Goal: Task Accomplishment & Management: Complete application form

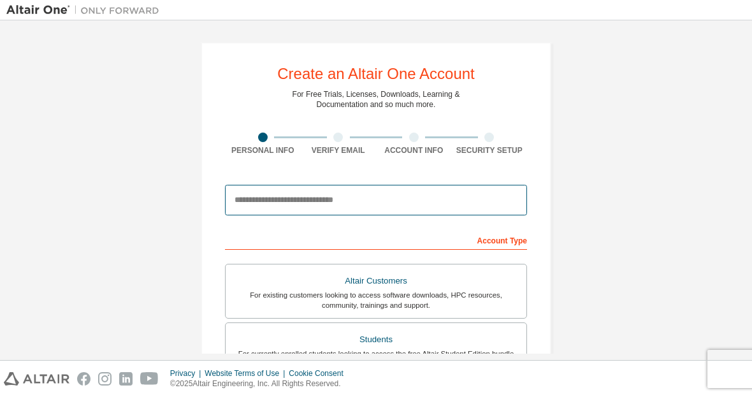
click at [459, 213] on input "email" at bounding box center [376, 200] width 302 height 31
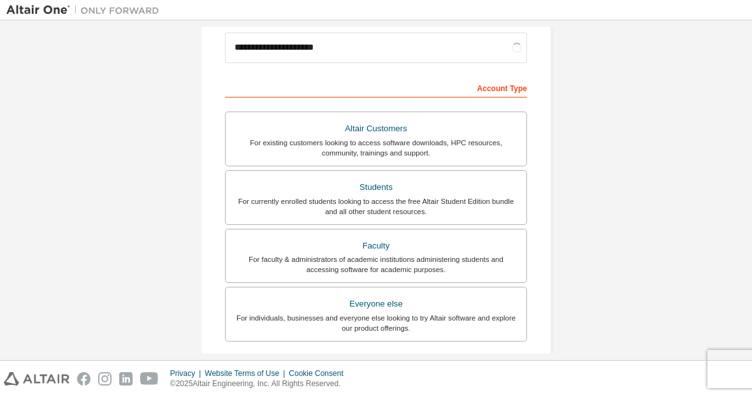
scroll to position [153, 0]
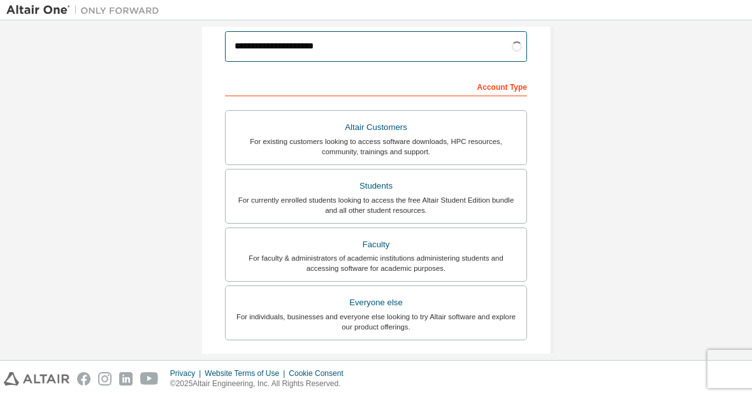
type input "**********"
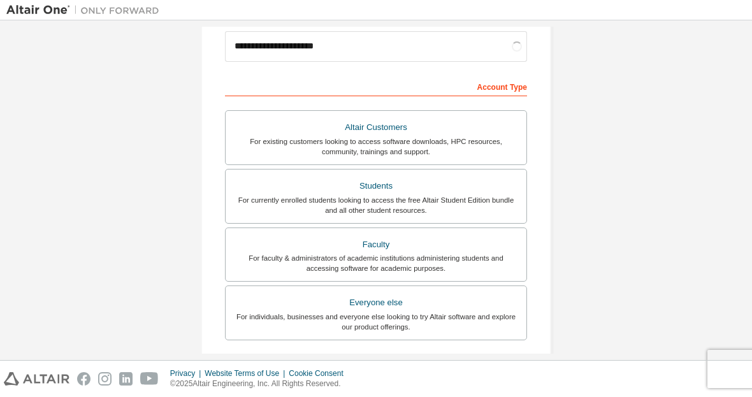
click at [489, 203] on div "For currently enrolled students looking to access the free Altair Student Editi…" at bounding box center [375, 205] width 285 height 20
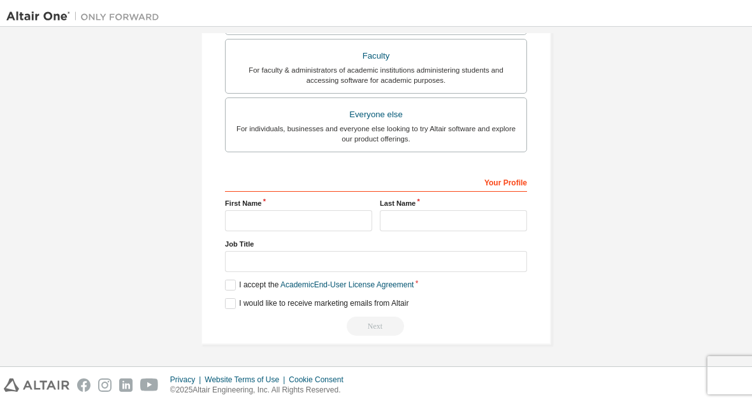
scroll to position [385, 0]
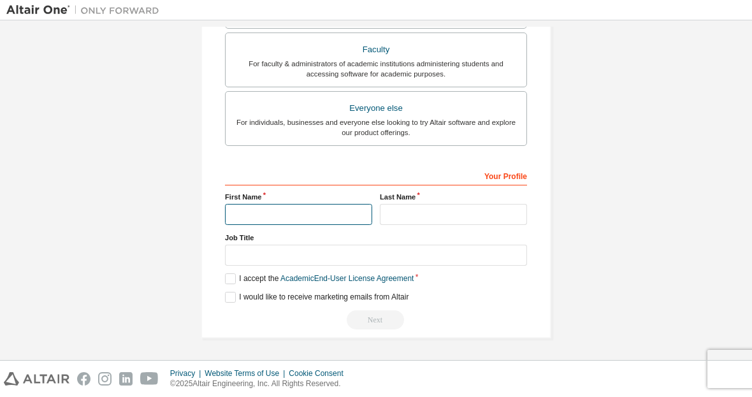
click at [331, 219] on input "text" at bounding box center [298, 214] width 147 height 21
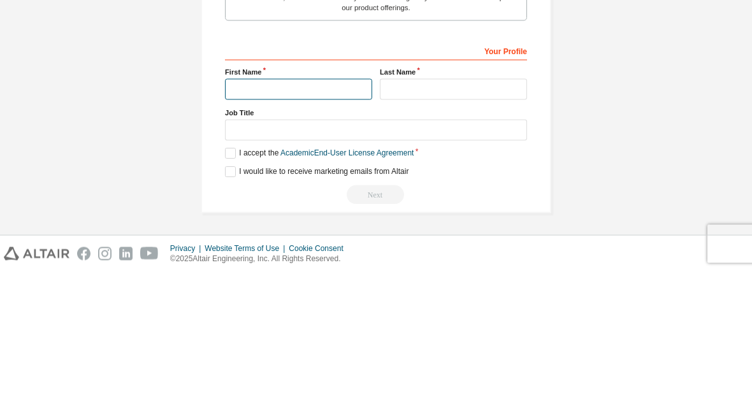
scroll to position [341, 0]
type input "********"
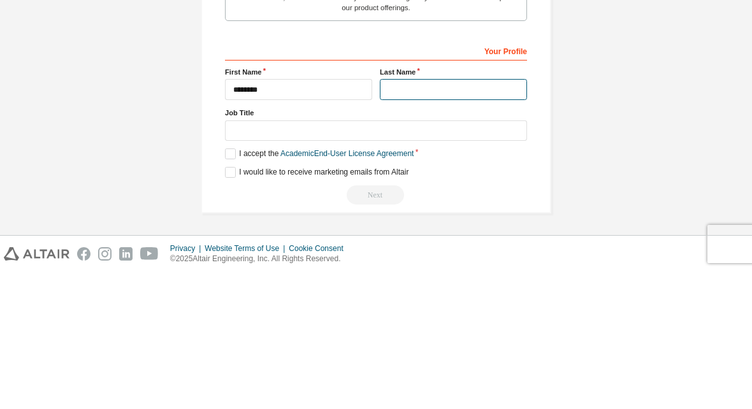
click at [490, 216] on input "text" at bounding box center [453, 226] width 147 height 21
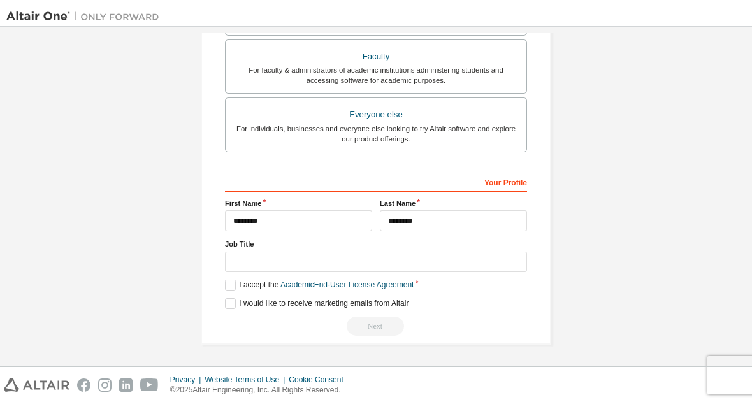
scroll to position [358, 0]
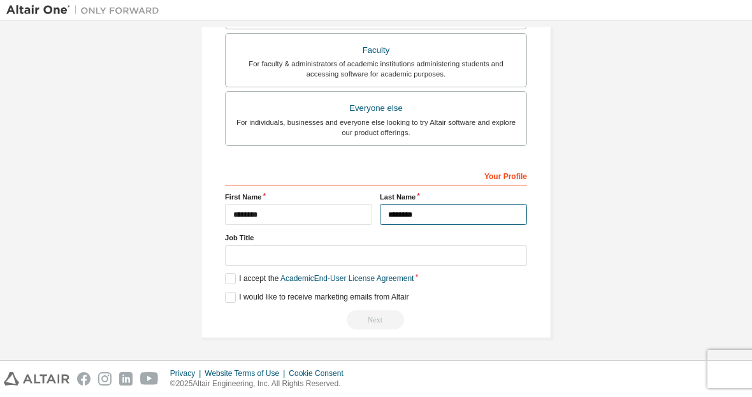
type input "********"
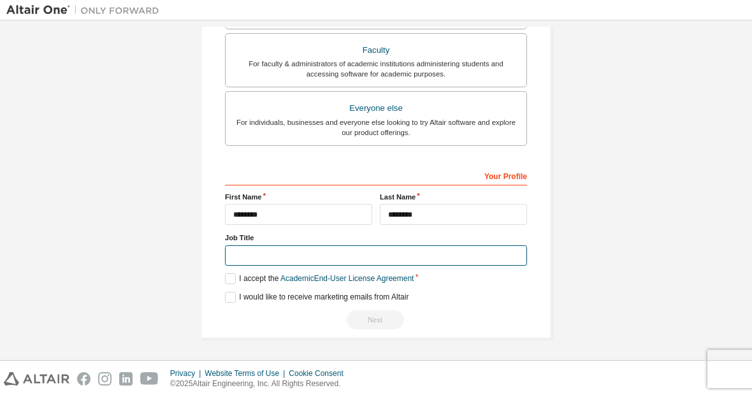
click at [486, 245] on input "text" at bounding box center [376, 255] width 302 height 21
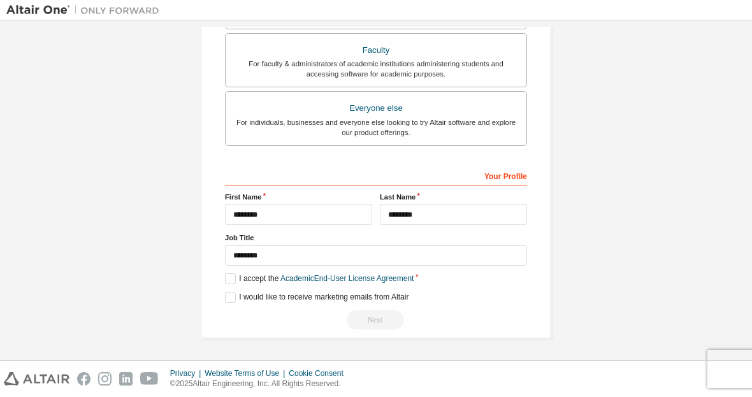
scroll to position [348, 0]
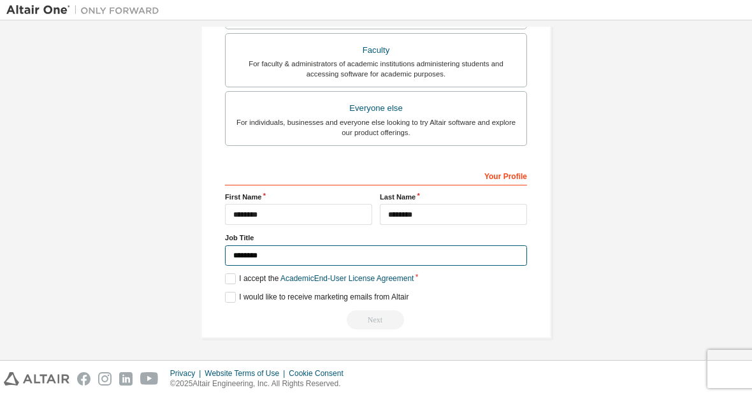
type input "*******"
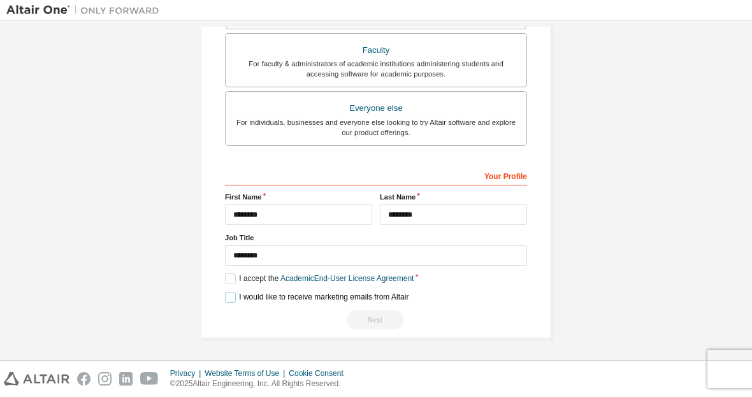
click at [259, 292] on label "I would like to receive marketing emails from Altair" at bounding box center [316, 297] width 183 height 11
click at [232, 280] on label "I accept the Academic End-User License Agreement" at bounding box center [319, 278] width 189 height 11
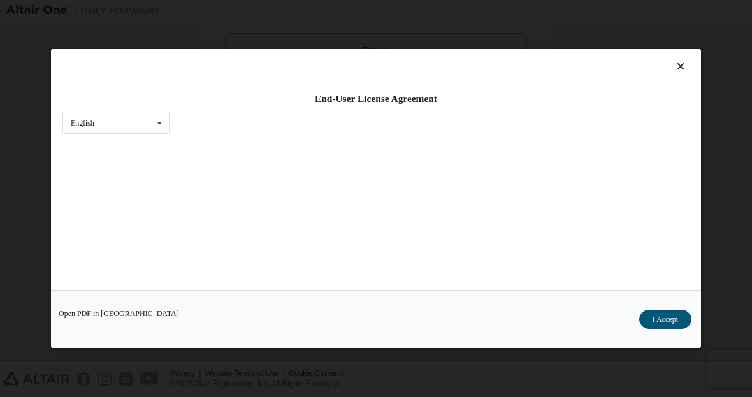
click at [730, 106] on div "End-User License Agreement English English Open PDF in [GEOGRAPHIC_DATA] I Acce…" at bounding box center [376, 198] width 752 height 397
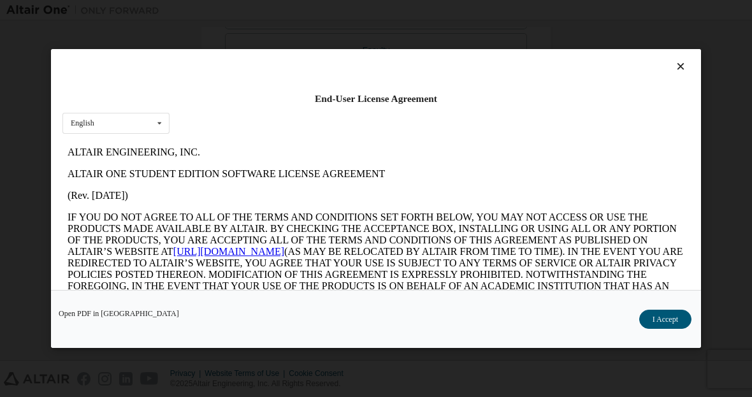
scroll to position [0, 0]
click at [31, 375] on div "End-User License Agreement English English Open PDF in [GEOGRAPHIC_DATA] I Acce…" at bounding box center [376, 198] width 752 height 397
click at [681, 69] on icon at bounding box center [680, 66] width 13 height 11
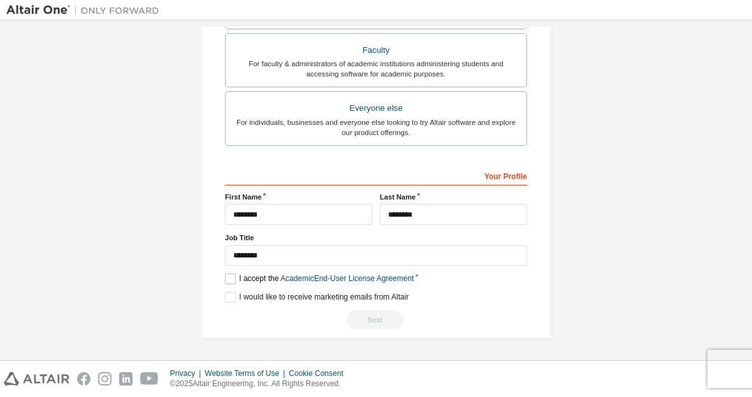
click at [233, 282] on label "I accept the Academic End-User License Agreement" at bounding box center [319, 278] width 189 height 11
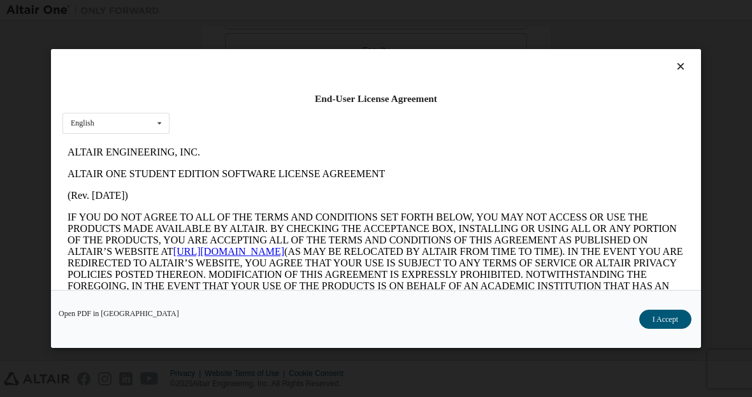
click at [686, 61] on icon at bounding box center [680, 66] width 13 height 11
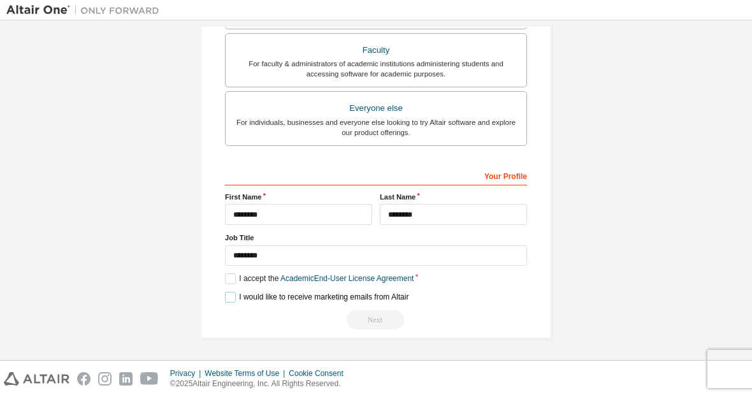
click at [232, 301] on label "I would like to receive marketing emails from Altair" at bounding box center [316, 297] width 183 height 11
click at [234, 280] on label "I accept the Academic End-User License Agreement" at bounding box center [319, 278] width 189 height 11
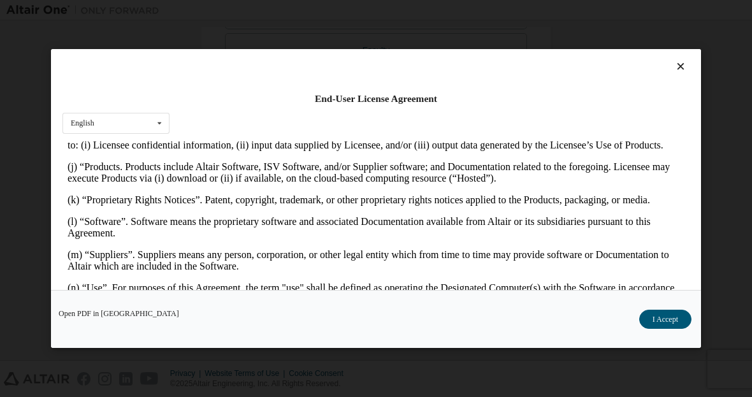
scroll to position [608, 0]
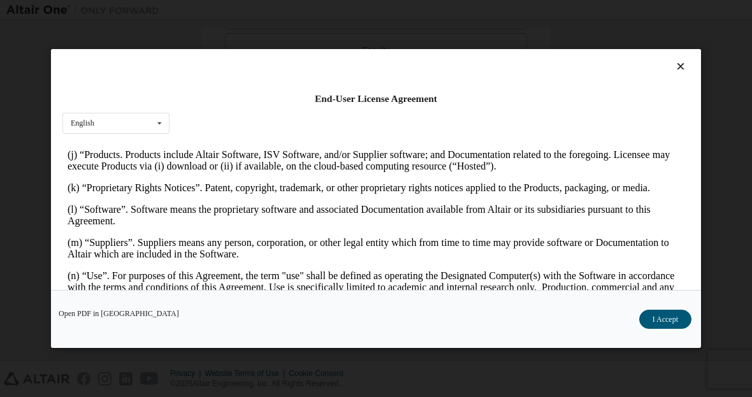
click at [664, 318] on button "I Accept" at bounding box center [665, 319] width 52 height 19
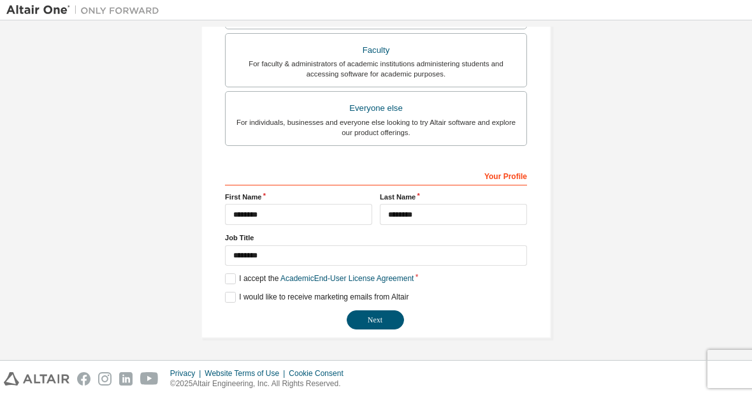
click at [385, 321] on button "Next" at bounding box center [374, 319] width 57 height 19
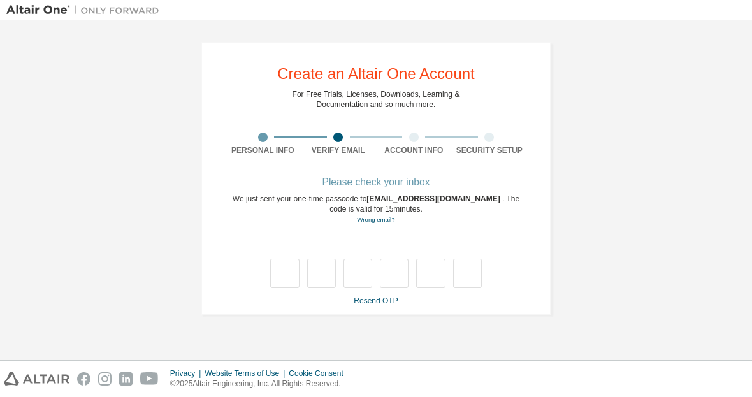
scroll to position [0, 0]
click at [387, 303] on link "Resend OTP" at bounding box center [375, 300] width 44 height 9
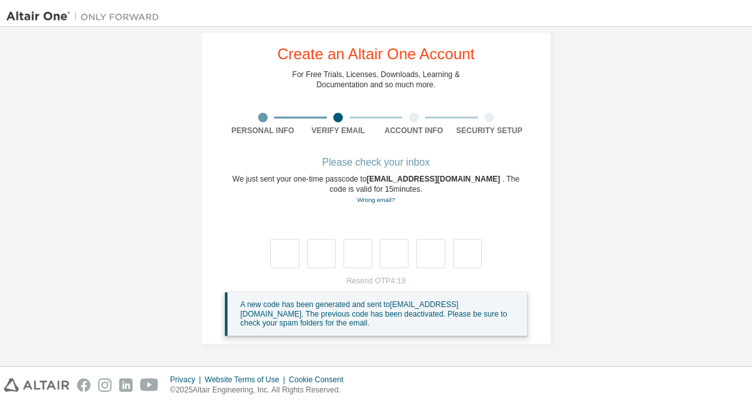
scroll to position [33, 0]
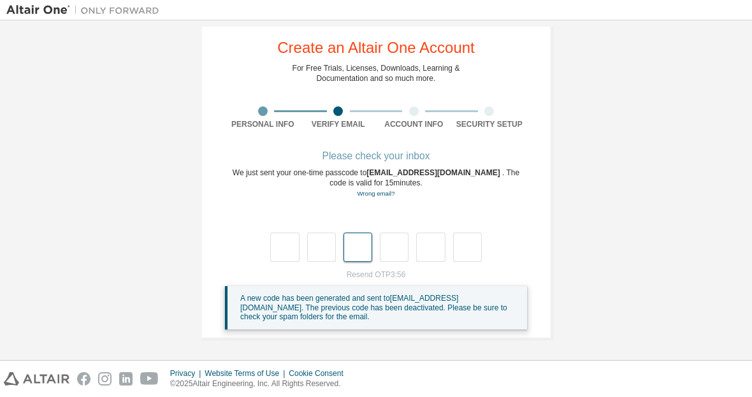
click at [365, 234] on input "text" at bounding box center [357, 246] width 29 height 29
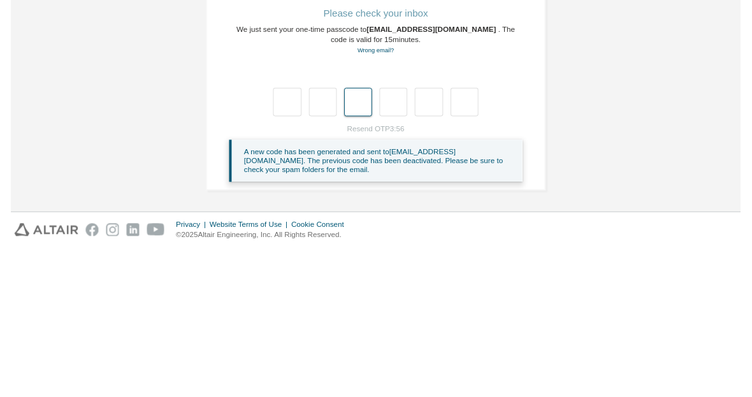
scroll to position [13, 0]
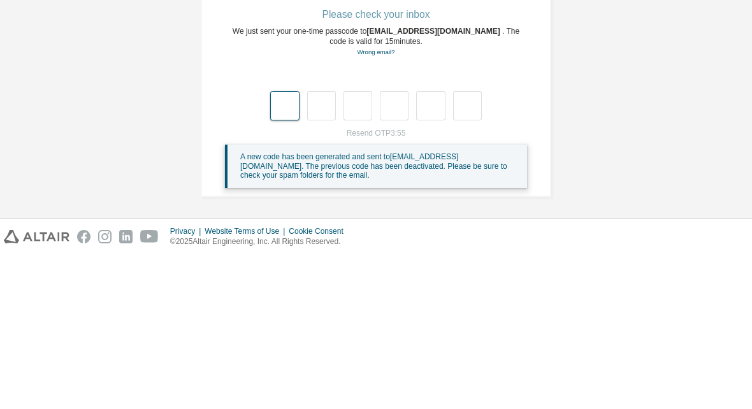
click at [276, 245] on input "text" at bounding box center [284, 259] width 29 height 29
type input "*"
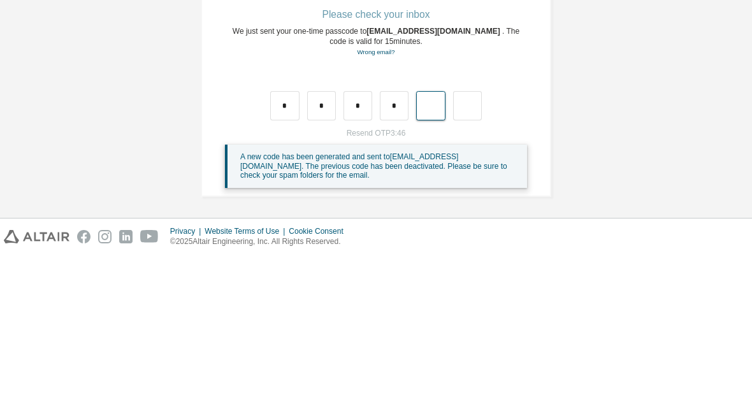
type input "*"
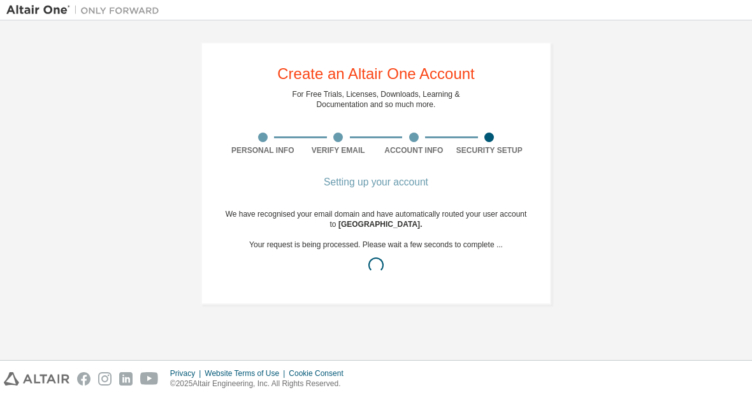
scroll to position [0, 0]
